Goal: Find specific page/section: Find specific page/section

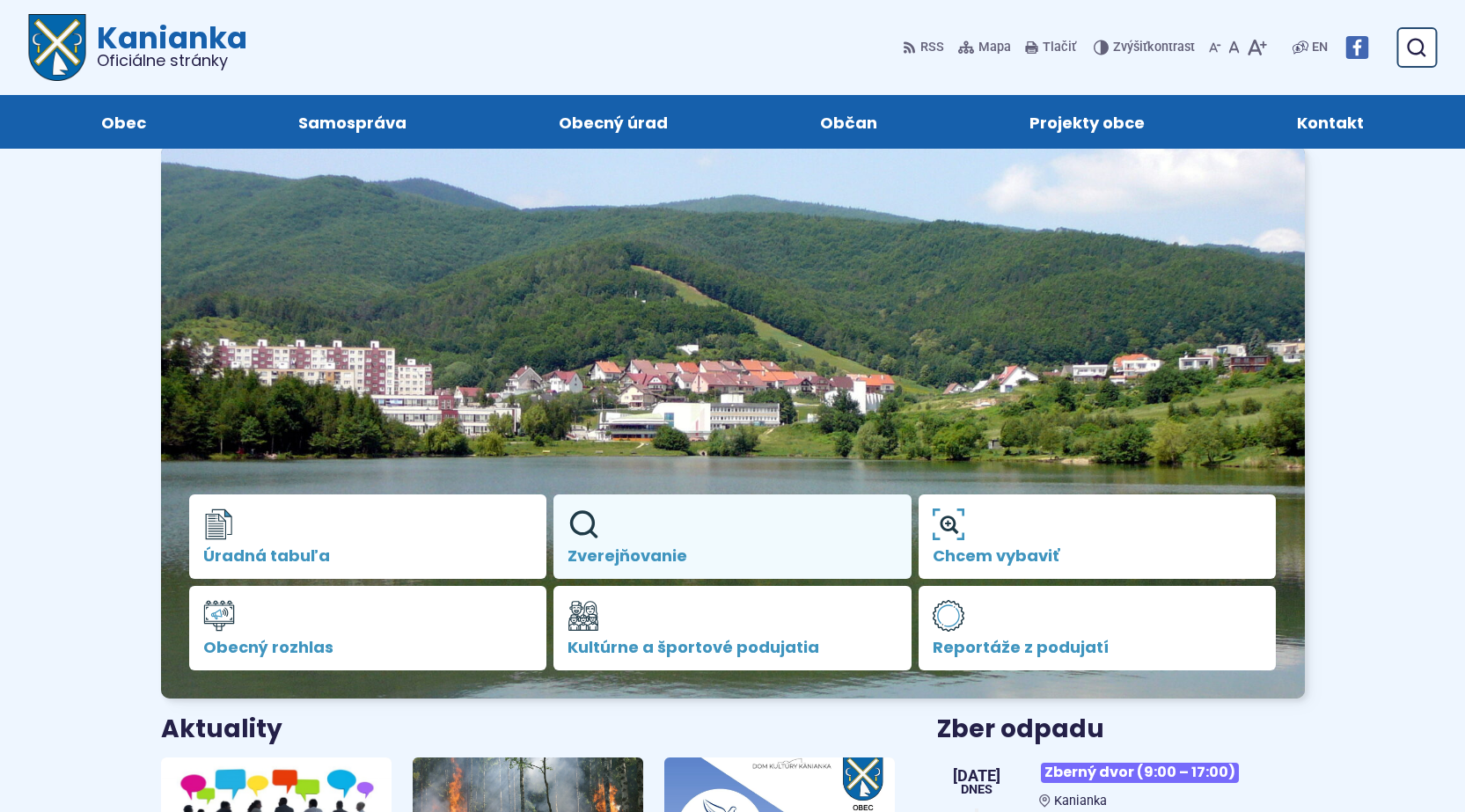
click at [649, 549] on span "Zverejňovanie" at bounding box center [732, 556] width 330 height 17
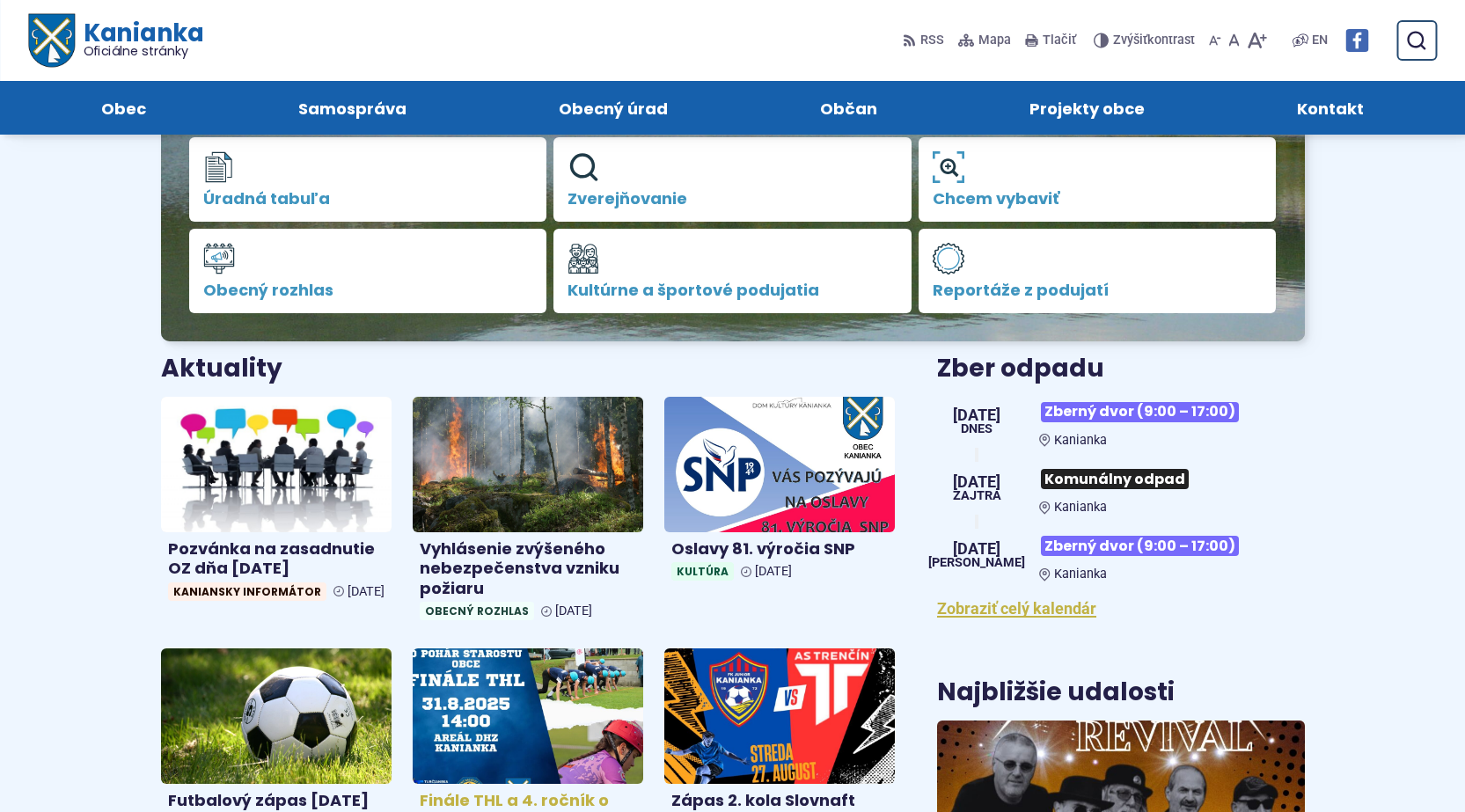
scroll to position [352, 0]
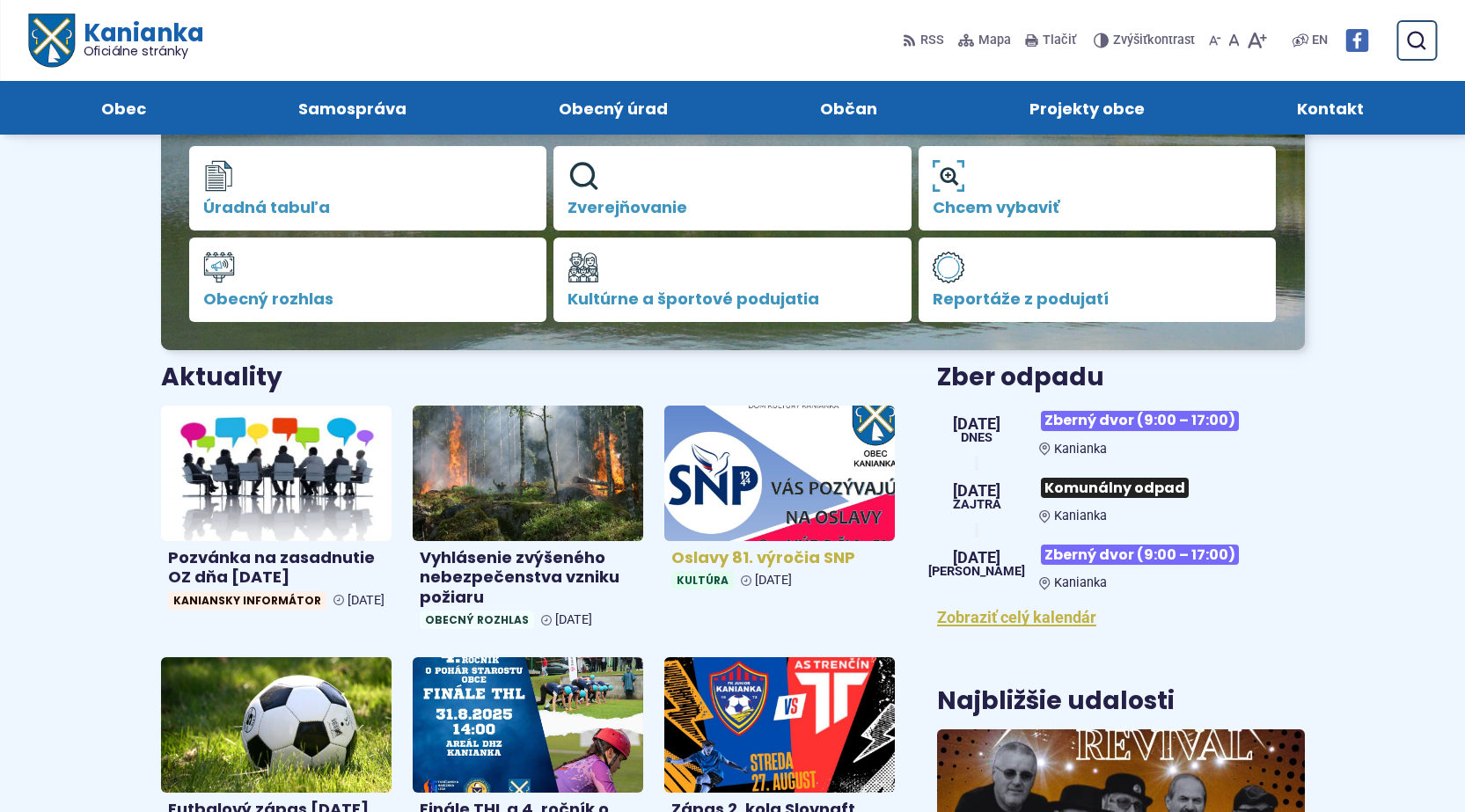
click at [800, 556] on h4 "Oslavy 81. výročia SNP" at bounding box center [779, 558] width 217 height 20
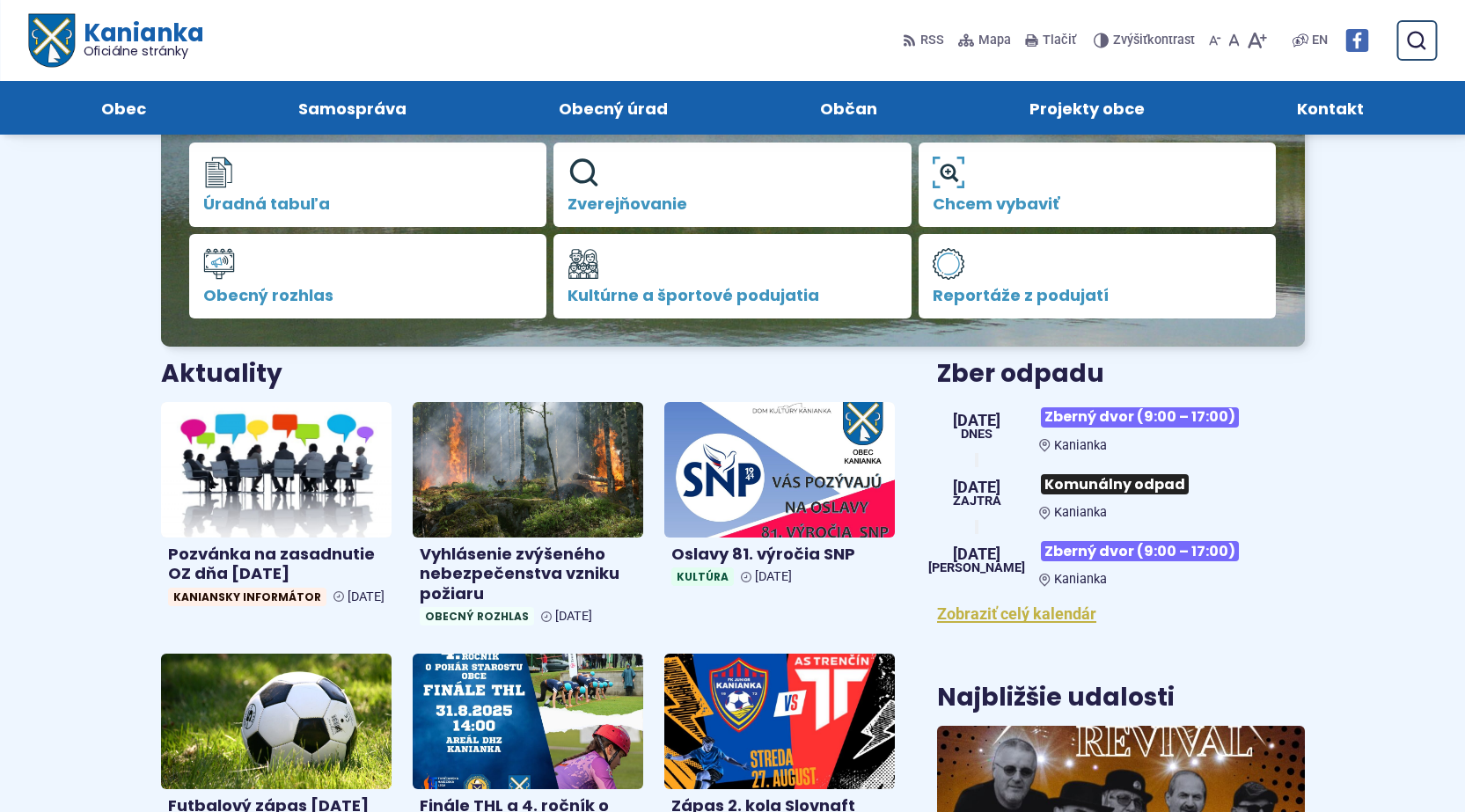
scroll to position [264, 0]
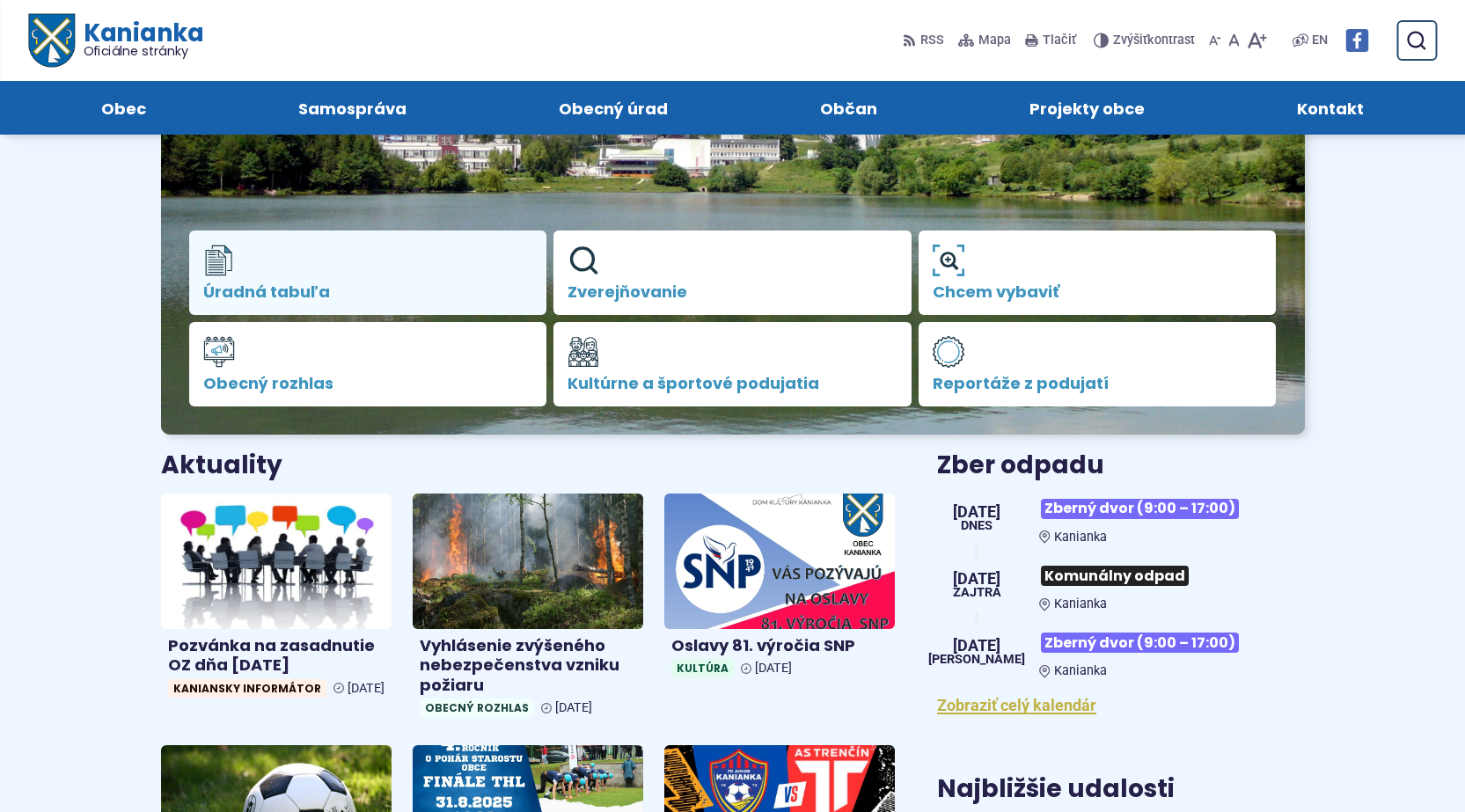
click at [281, 288] on span "Úradná tabuľa" at bounding box center [368, 292] width 330 height 17
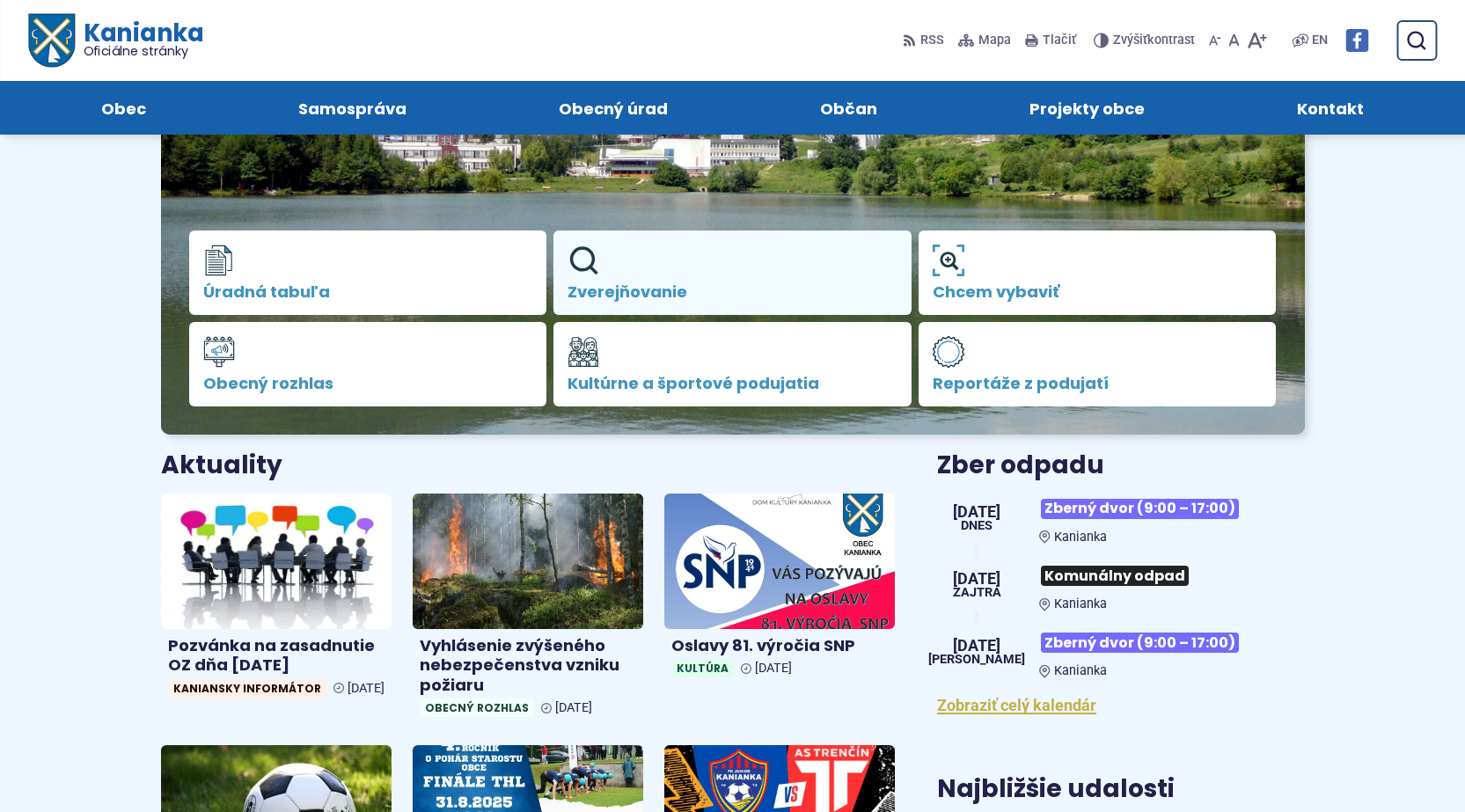
click at [605, 284] on span "Zverejňovanie" at bounding box center [732, 292] width 330 height 17
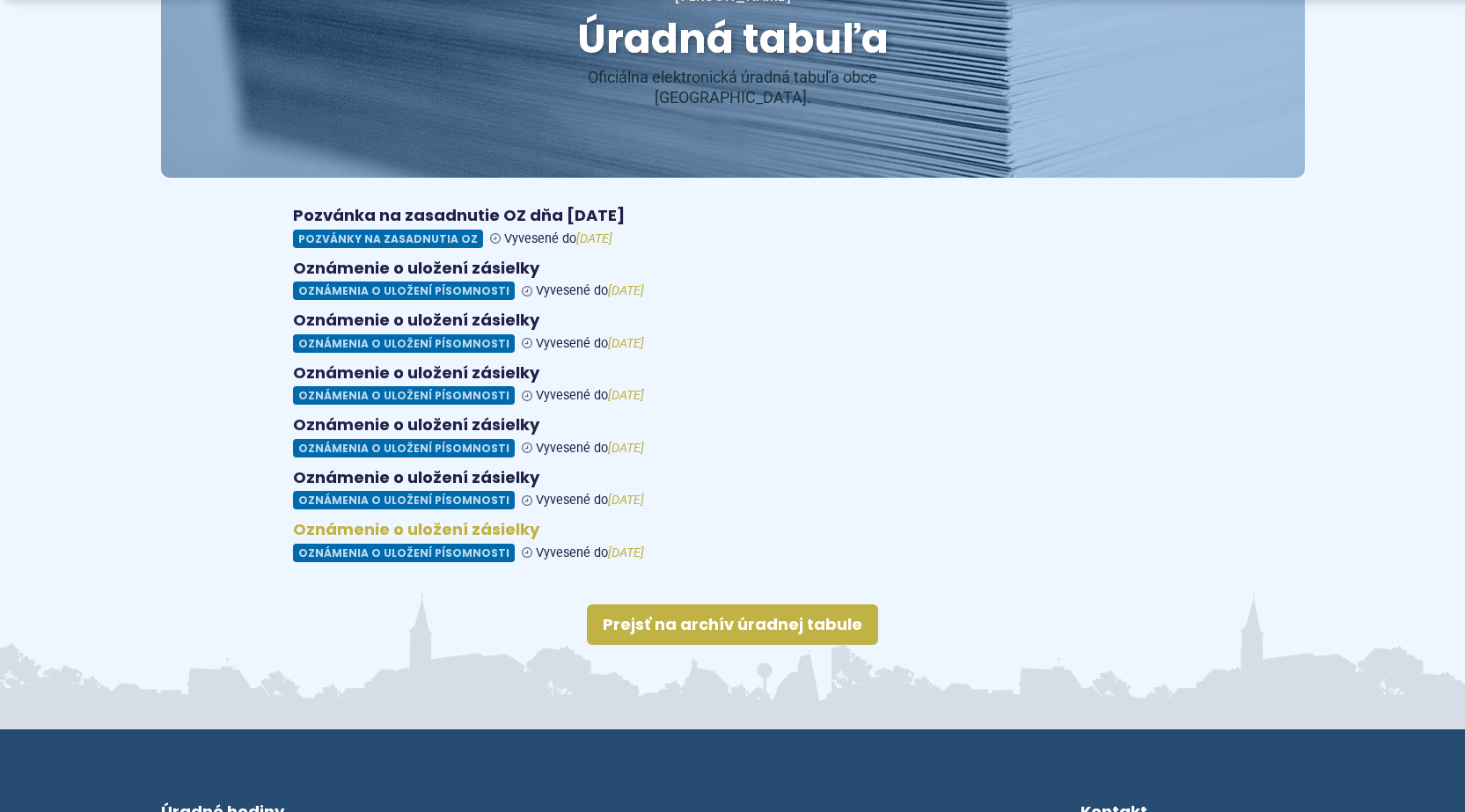
scroll to position [264, 0]
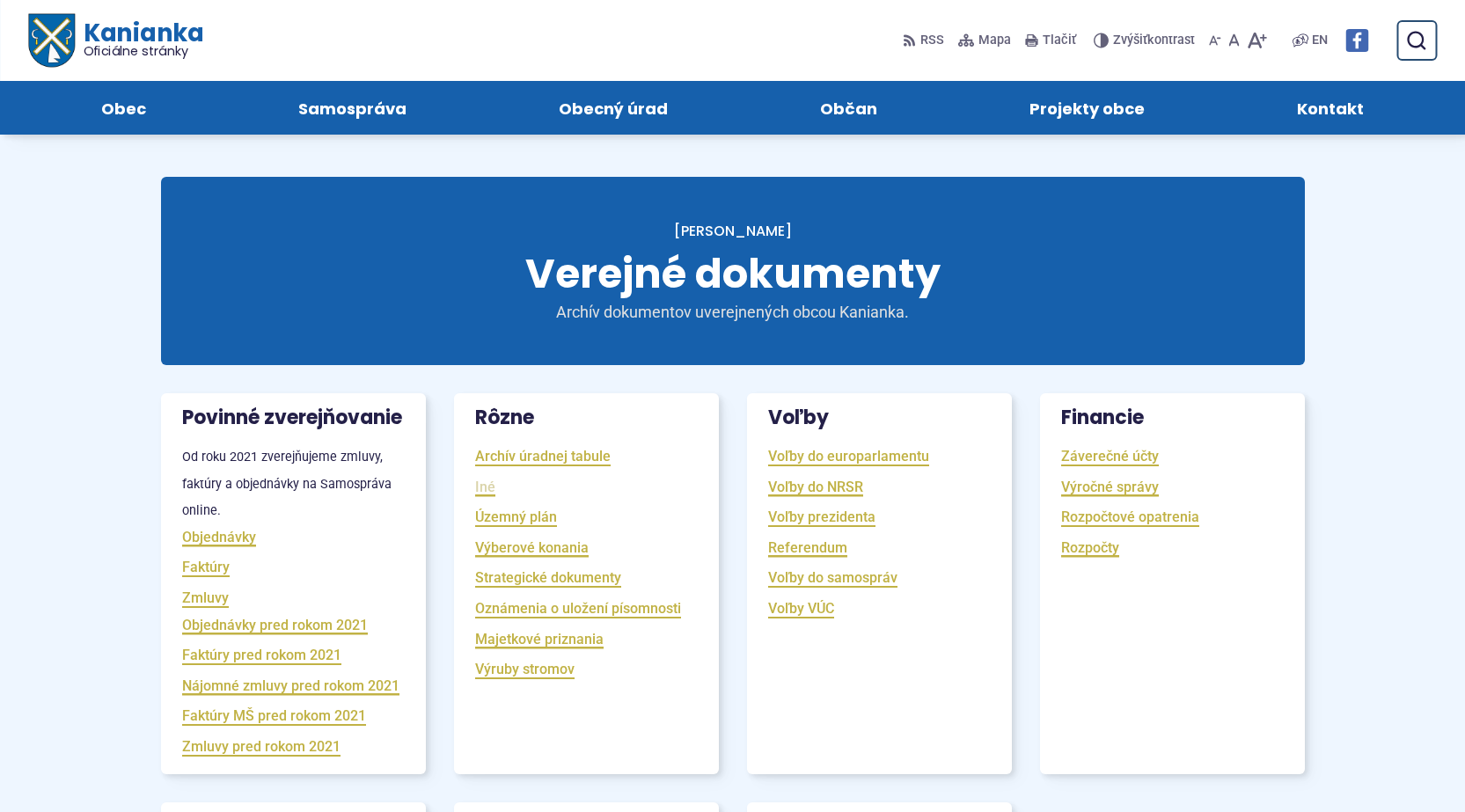
click at [487, 488] on link "Iné" at bounding box center [485, 487] width 20 height 20
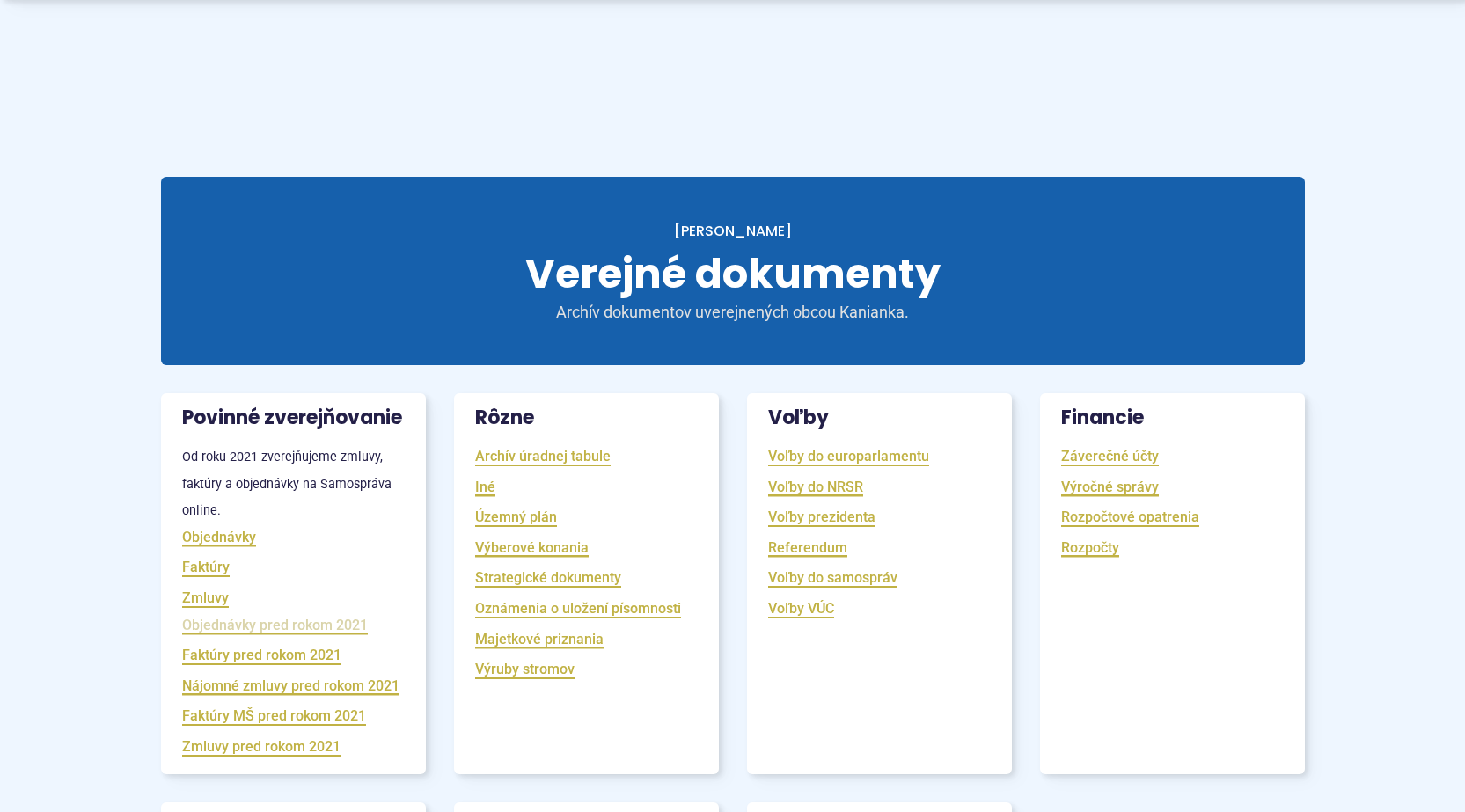
scroll to position [88, 0]
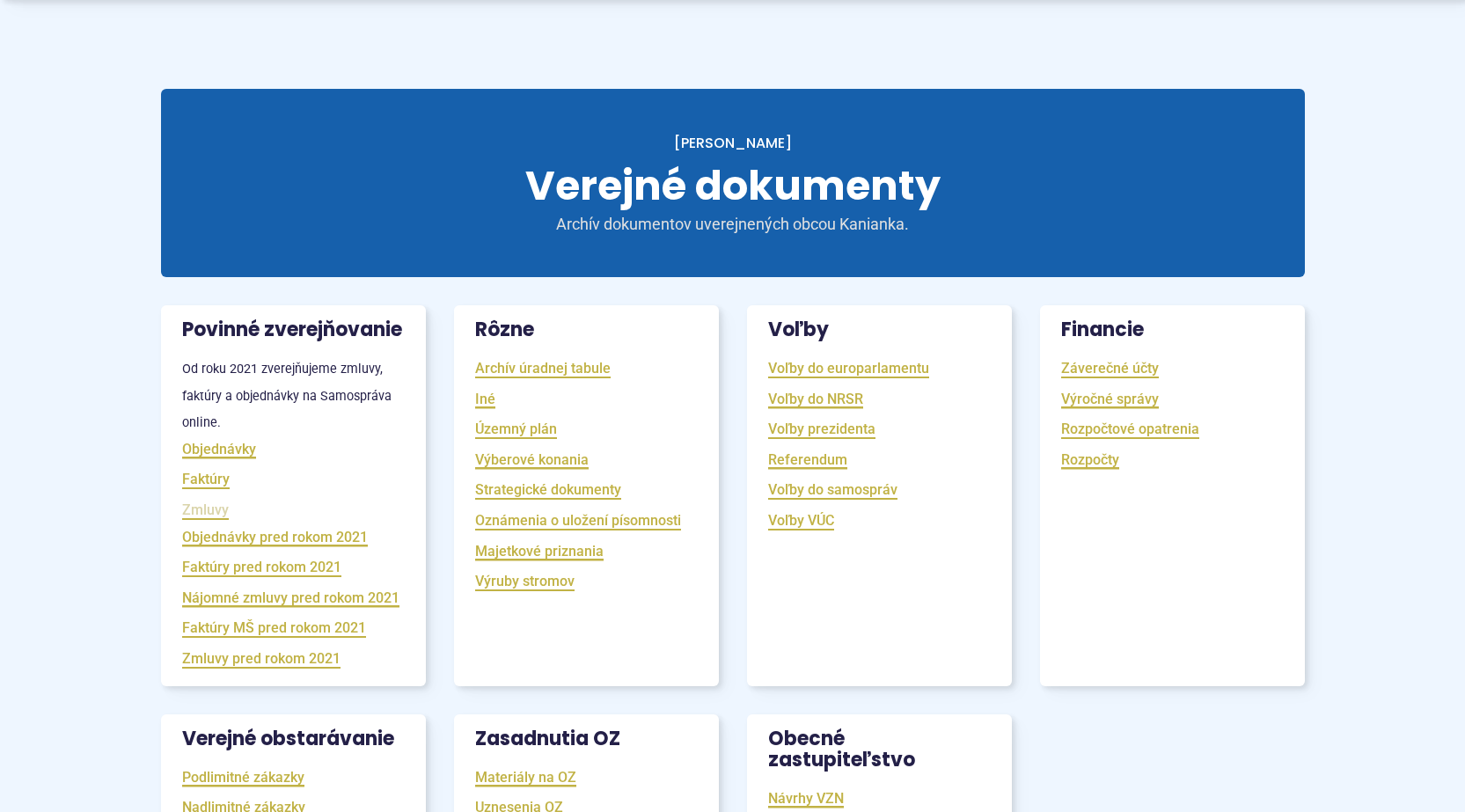
click at [213, 520] on link "Zmluvy" at bounding box center [205, 509] width 47 height 20
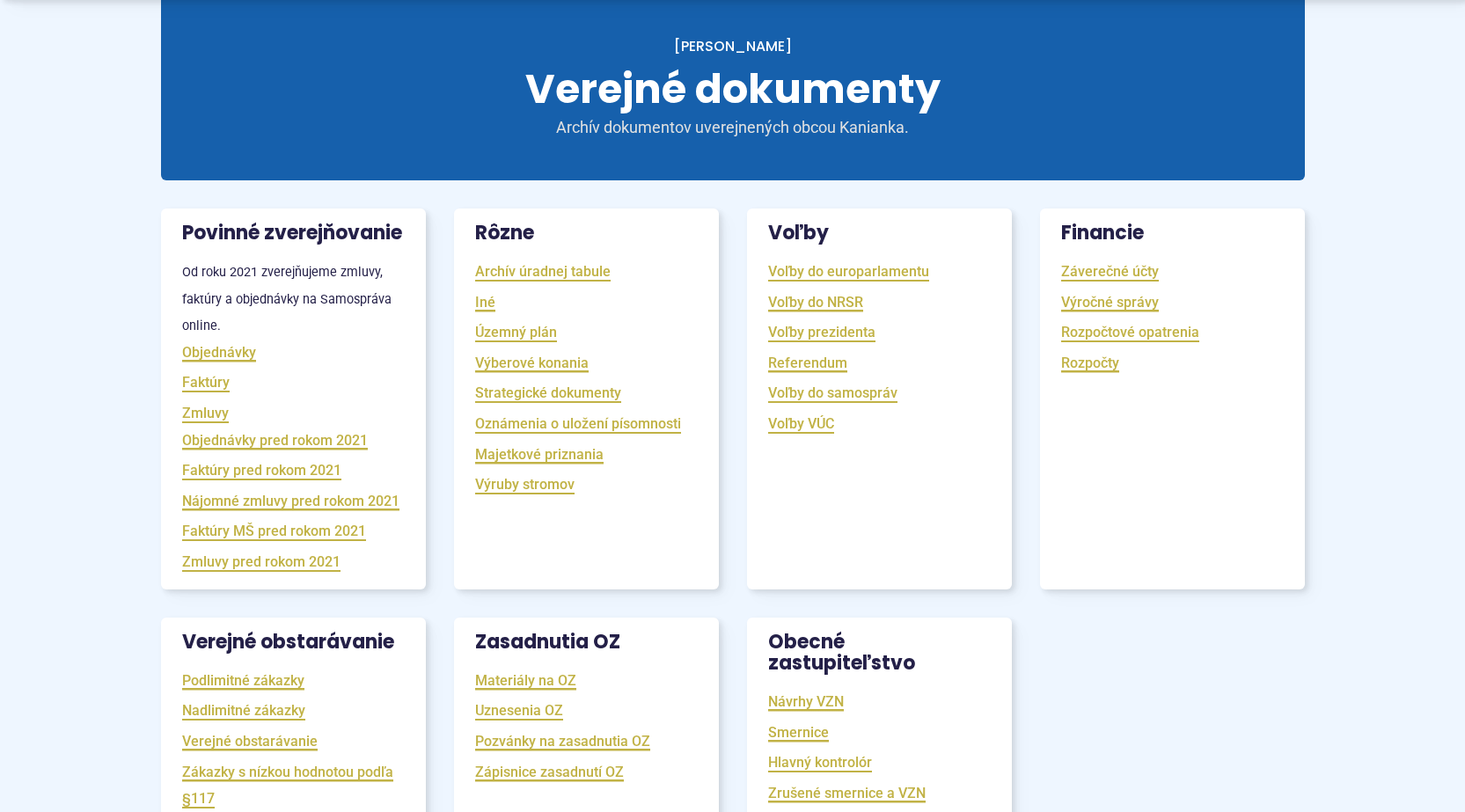
scroll to position [352, 0]
